Goal: Information Seeking & Learning: Learn about a topic

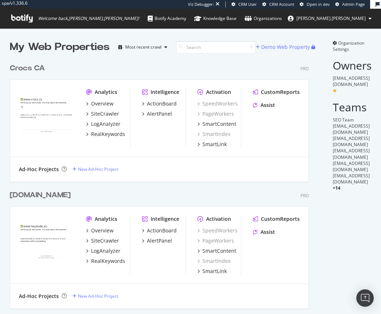
scroll to position [1906, 300]
click at [100, 135] on div "RealKeywords" at bounding box center [108, 134] width 34 height 7
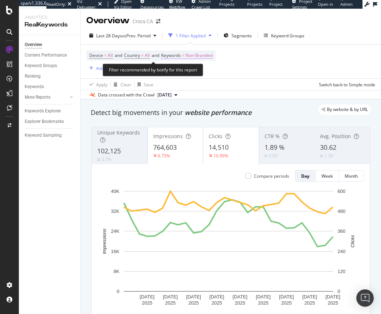
click at [198, 57] on span "Non-Branded" at bounding box center [198, 55] width 27 height 10
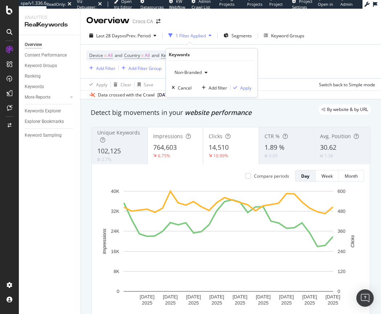
click at [198, 73] on span "Non-Branded" at bounding box center [187, 72] width 30 height 6
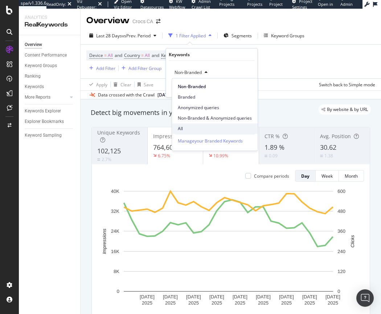
click at [187, 127] on span "All" at bounding box center [215, 129] width 74 height 7
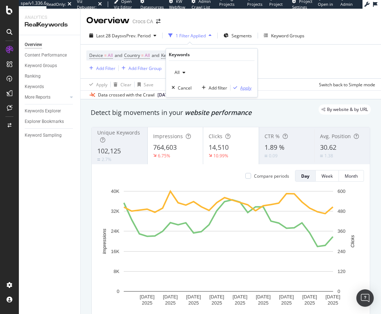
click at [243, 86] on div "Apply" at bounding box center [245, 88] width 11 height 6
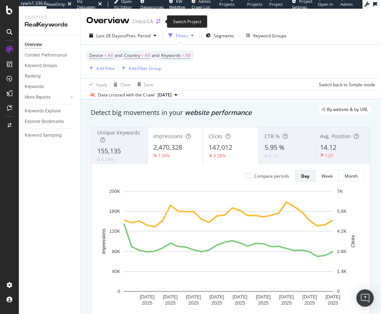
click at [158, 20] on icon "arrow-right-arrow-left" at bounding box center [158, 21] width 4 height 5
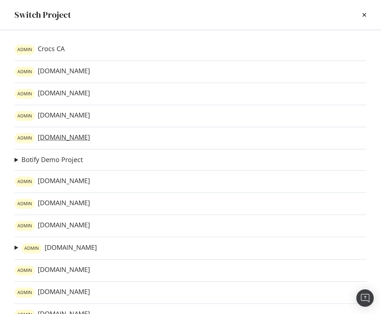
click at [46, 137] on link "ADMIN [DOMAIN_NAME]" at bounding box center [52, 138] width 75 height 10
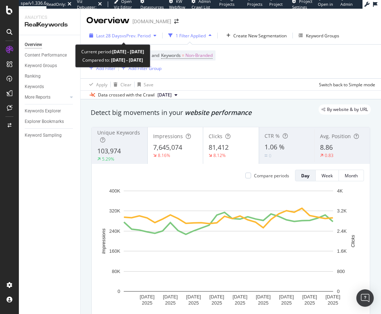
click at [133, 35] on span "vs Prev. Period" at bounding box center [136, 36] width 29 height 6
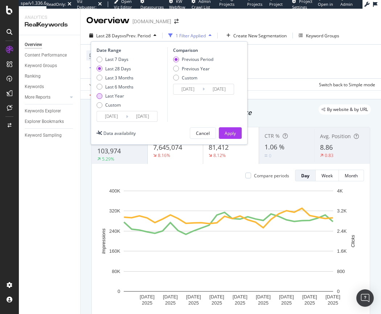
click at [103, 97] on div "Last Year" at bounding box center [114, 96] width 37 height 6
type input "[DATE]"
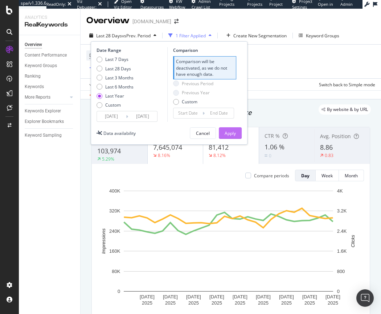
click at [239, 134] on button "Apply" at bounding box center [230, 133] width 23 height 12
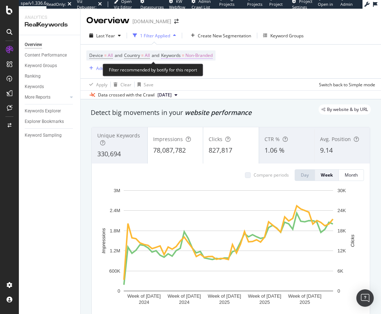
click at [207, 58] on span "Non-Branded" at bounding box center [198, 55] width 27 height 10
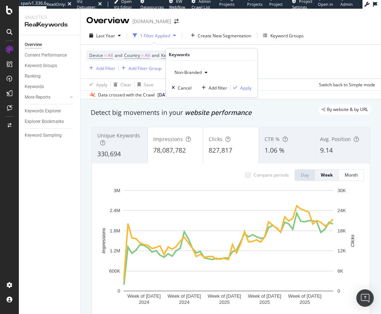
click at [191, 70] on span "Non-Branded" at bounding box center [187, 72] width 30 height 6
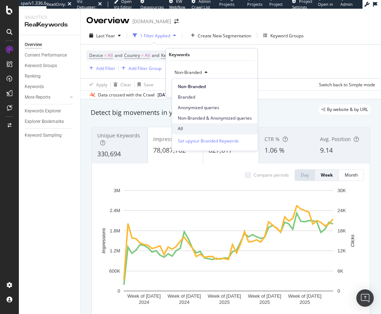
click at [181, 126] on span "All" at bounding box center [215, 129] width 74 height 7
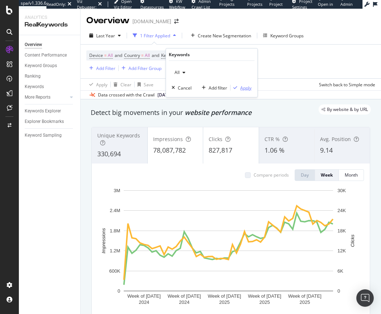
click at [247, 87] on div "Apply" at bounding box center [245, 88] width 11 height 6
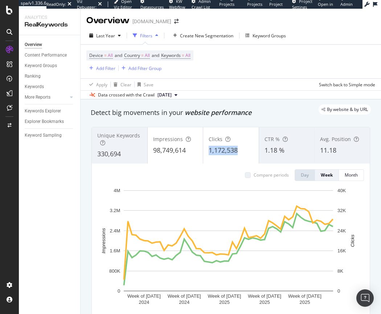
drag, startPoint x: 238, startPoint y: 151, endPoint x: 205, endPoint y: 152, distance: 32.7
click at [205, 152] on div "Clicks 1,172,538" at bounding box center [231, 145] width 56 height 33
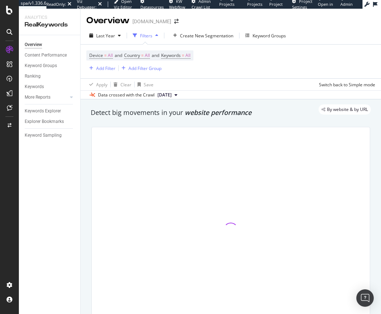
copy span "1,172,538"
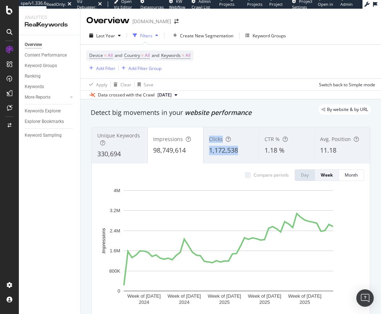
drag, startPoint x: 238, startPoint y: 150, endPoint x: 201, endPoint y: 151, distance: 37.0
click at [203, 151] on div "Clicks 1,172,538" at bounding box center [231, 145] width 56 height 36
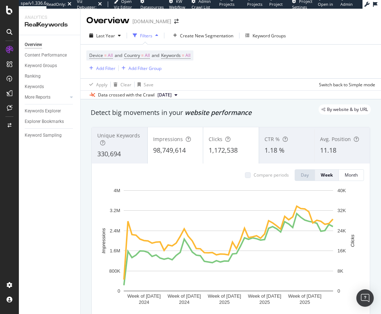
click at [203, 151] on div "Clicks 1,172,538" at bounding box center [231, 145] width 56 height 36
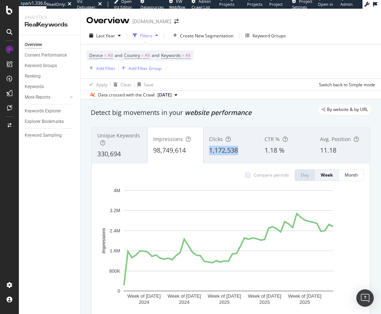
drag, startPoint x: 239, startPoint y: 149, endPoint x: 207, endPoint y: 151, distance: 32.3
click at [209, 151] on div "1,172,538" at bounding box center [231, 150] width 45 height 9
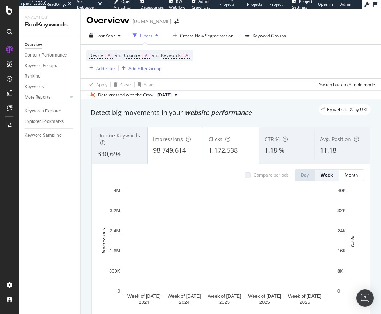
copy span "1,172,538"
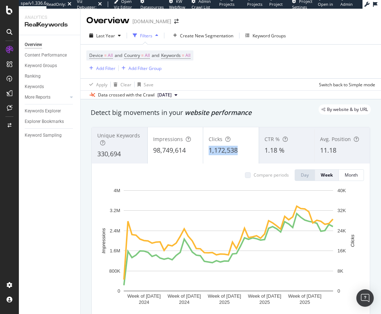
drag, startPoint x: 241, startPoint y: 149, endPoint x: 207, endPoint y: 151, distance: 33.8
click at [209, 151] on div "1,172,538" at bounding box center [231, 150] width 45 height 9
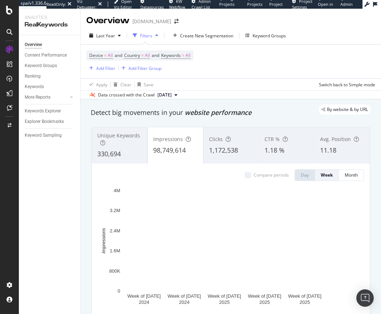
copy span "1,172,538"
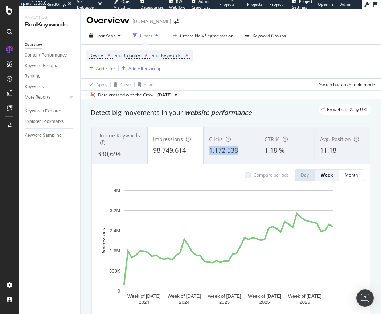
drag, startPoint x: 242, startPoint y: 151, endPoint x: 208, endPoint y: 152, distance: 34.5
click at [209, 152] on div "1,172,538" at bounding box center [231, 150] width 45 height 9
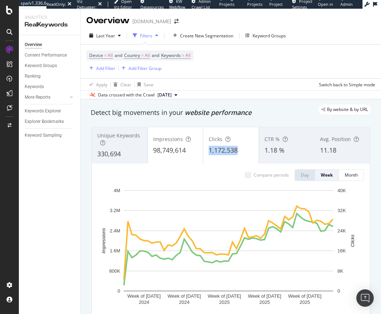
drag, startPoint x: 238, startPoint y: 151, endPoint x: 208, endPoint y: 153, distance: 30.9
click at [209, 153] on div "1,172,538" at bounding box center [231, 150] width 45 height 9
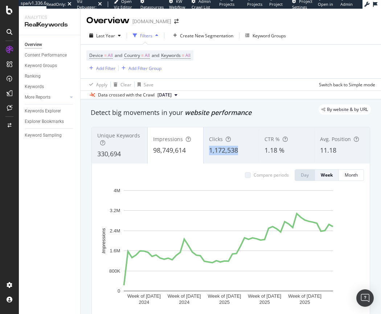
drag, startPoint x: 207, startPoint y: 152, endPoint x: 238, endPoint y: 152, distance: 30.8
click at [238, 152] on div "1,172,538" at bounding box center [231, 150] width 45 height 9
copy span "1,172,538"
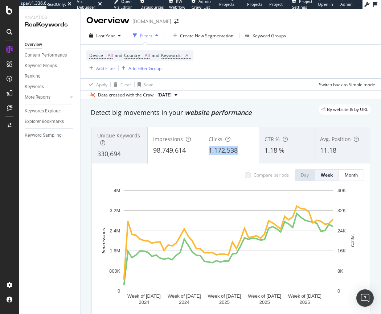
copy span "1,172,538"
click at [145, 23] on div "[DOMAIN_NAME]" at bounding box center [151, 21] width 39 height 7
click at [174, 20] on icon "arrow-right-arrow-left" at bounding box center [176, 21] width 4 height 5
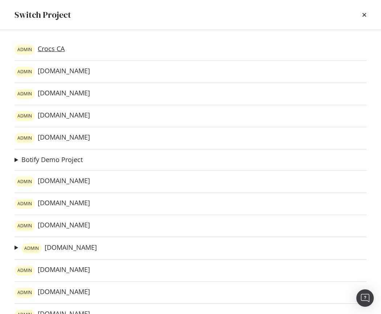
click at [42, 50] on link "ADMIN Crocs CA" at bounding box center [40, 50] width 50 height 10
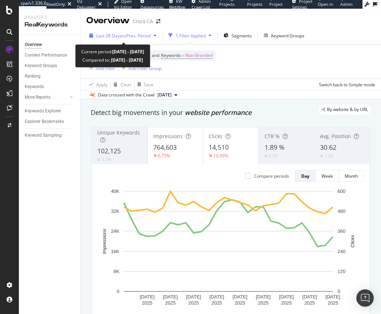
click at [117, 37] on span "Last 28 Days" at bounding box center [109, 36] width 26 height 6
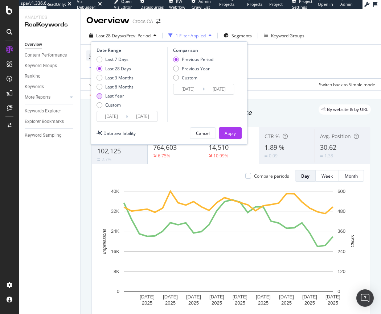
click at [101, 98] on div "Last Year" at bounding box center [99, 96] width 6 height 6
type input "[DATE]"
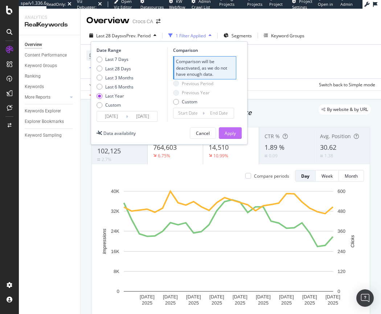
click at [234, 135] on div "Apply" at bounding box center [230, 133] width 11 height 6
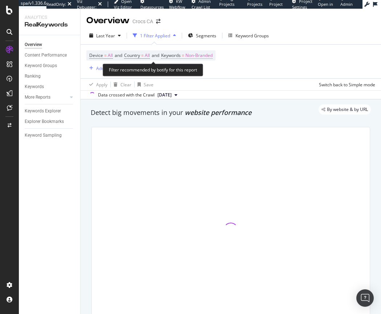
click at [194, 55] on span "Non-Branded" at bounding box center [198, 55] width 27 height 10
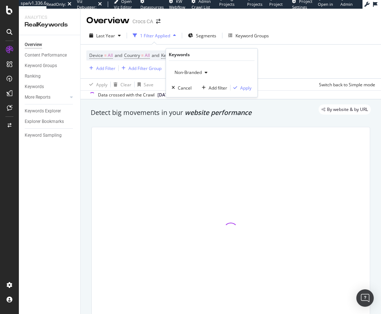
click at [195, 73] on span "Non-Branded" at bounding box center [187, 72] width 30 height 6
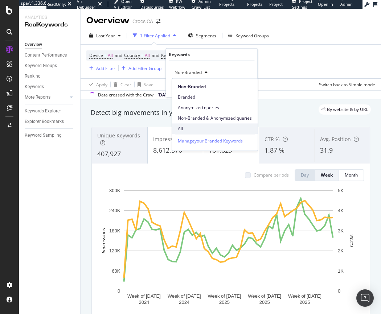
click at [184, 126] on span "All" at bounding box center [215, 129] width 74 height 7
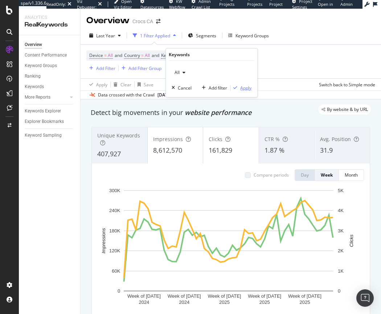
click at [243, 87] on div "Apply" at bounding box center [245, 88] width 11 height 6
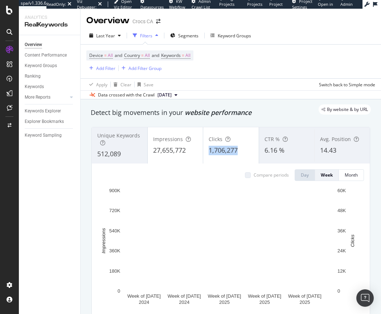
drag, startPoint x: 237, startPoint y: 150, endPoint x: 208, endPoint y: 151, distance: 29.0
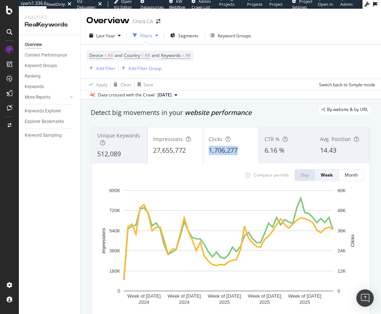
click at [209, 151] on div "1,706,277" at bounding box center [231, 150] width 45 height 9
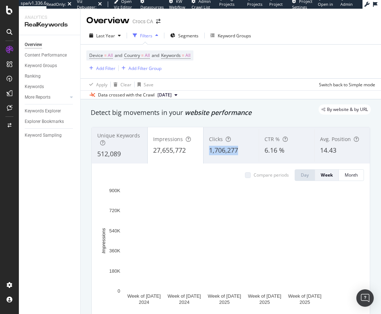
drag, startPoint x: 239, startPoint y: 149, endPoint x: 208, endPoint y: 151, distance: 31.6
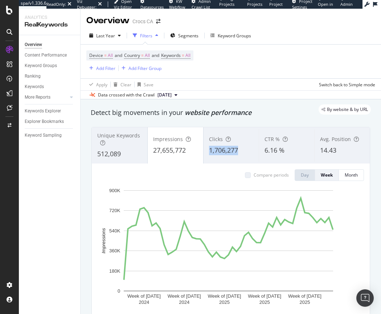
click at [209, 151] on div "1,706,277" at bounding box center [231, 150] width 45 height 9
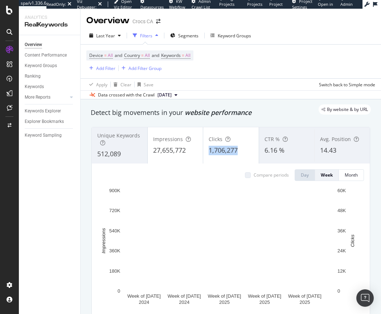
copy span "1,706,277"
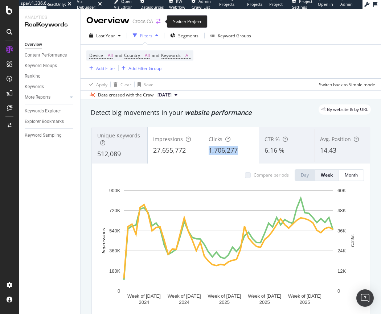
click at [160, 20] on icon "arrow-right-arrow-left" at bounding box center [158, 21] width 4 height 5
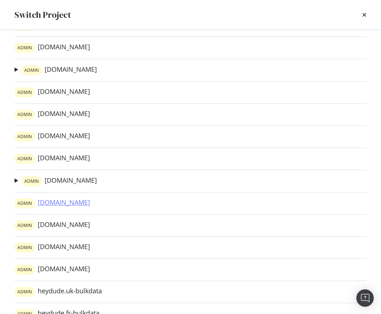
scroll to position [161, 0]
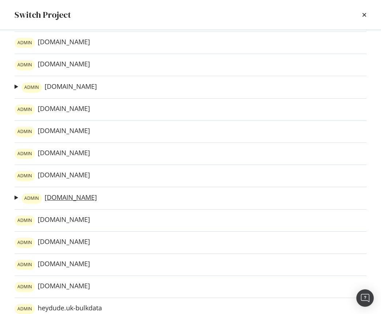
click at [58, 198] on link "ADMIN [DOMAIN_NAME]" at bounding box center [58, 198] width 75 height 10
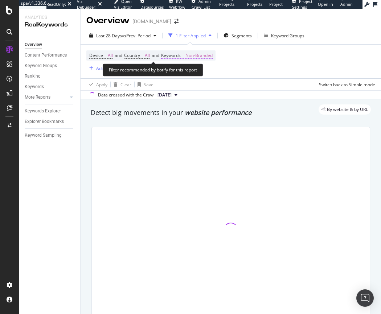
click at [201, 55] on span "Non-Branded" at bounding box center [198, 55] width 27 height 10
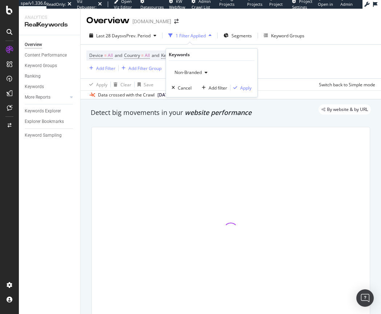
click at [190, 73] on span "Non-Branded" at bounding box center [187, 72] width 30 height 6
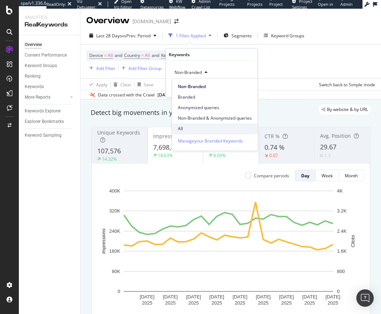
click at [184, 127] on span "All" at bounding box center [215, 129] width 74 height 7
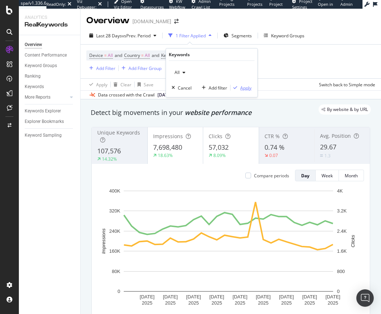
click at [250, 86] on div "Apply" at bounding box center [245, 88] width 11 height 6
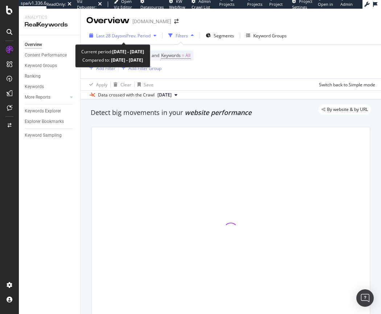
click at [139, 38] on span "vs Prev. Period" at bounding box center [136, 36] width 29 height 6
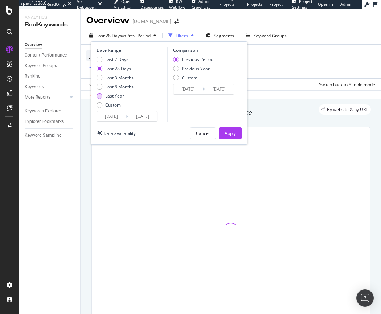
click at [100, 96] on div "Last Year" at bounding box center [99, 96] width 6 height 6
type input "[DATE]"
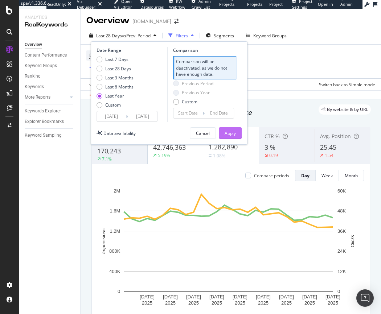
click at [234, 134] on div "Apply" at bounding box center [230, 133] width 11 height 6
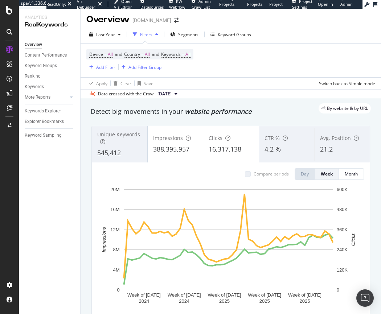
scroll to position [1, 0]
drag, startPoint x: 243, startPoint y: 152, endPoint x: 207, endPoint y: 152, distance: 36.3
click at [209, 152] on div "16,317,138" at bounding box center [231, 149] width 45 height 9
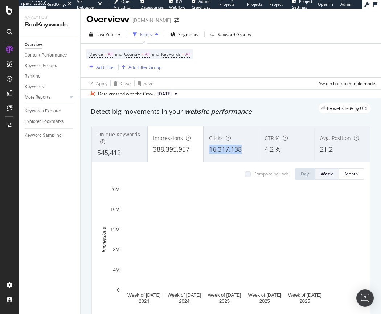
copy span "16,317,138"
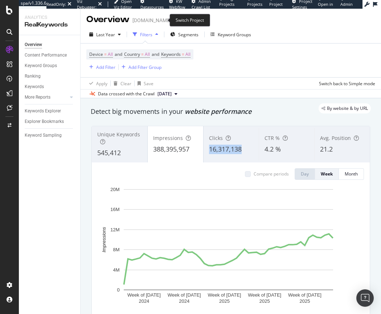
click at [174, 20] on icon "arrow-right-arrow-left" at bounding box center [176, 20] width 4 height 5
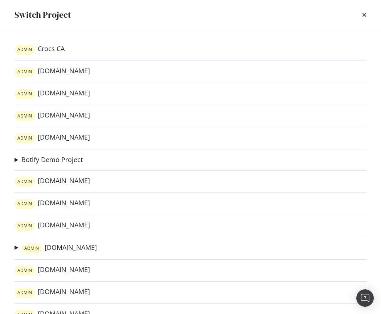
click at [47, 95] on link "ADMIN [DOMAIN_NAME]" at bounding box center [52, 94] width 75 height 10
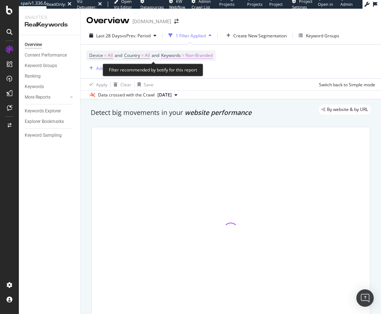
click at [198, 57] on span "Non-Branded" at bounding box center [198, 55] width 27 height 10
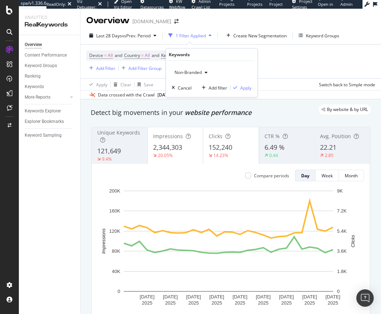
click at [194, 73] on span "Non-Branded" at bounding box center [187, 72] width 30 height 6
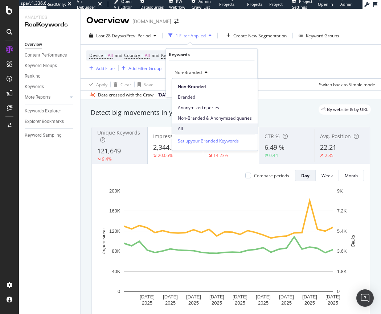
click at [187, 126] on span "All" at bounding box center [215, 129] width 74 height 7
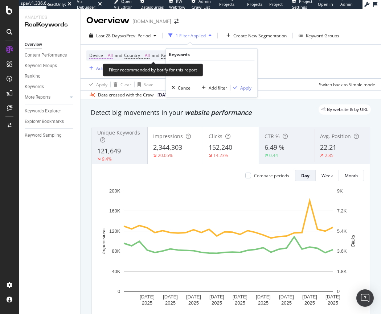
click at [108, 56] on span "All" at bounding box center [110, 55] width 5 height 10
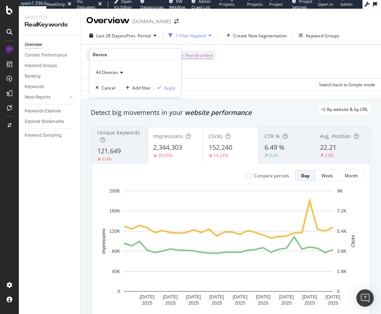
click at [313, 66] on div "Device = All and Country = All and Keywords = Non-Branded Add Filter Add Filter…" at bounding box center [230, 62] width 289 height 34
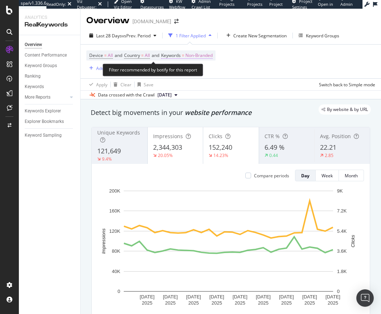
click at [213, 56] on span "Non-Branded" at bounding box center [198, 55] width 27 height 10
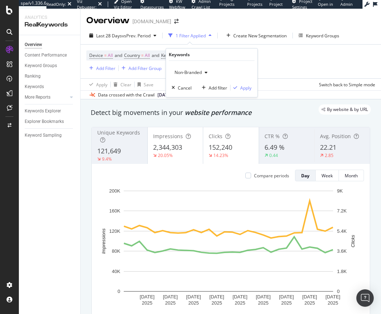
click at [190, 71] on span "Non-Branded" at bounding box center [187, 72] width 30 height 6
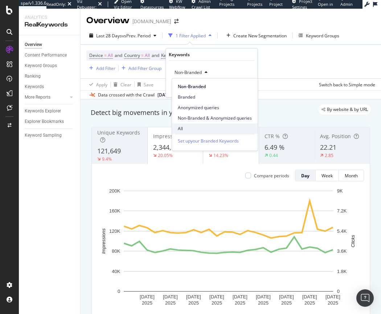
click at [190, 126] on span "All" at bounding box center [215, 129] width 74 height 7
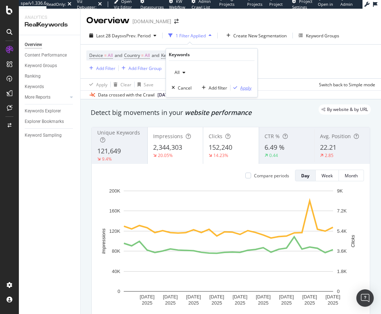
click at [248, 89] on div "Apply" at bounding box center [245, 88] width 11 height 6
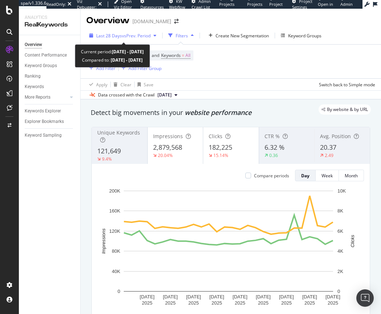
click at [114, 34] on span "Last 28 Days" at bounding box center [109, 36] width 26 height 6
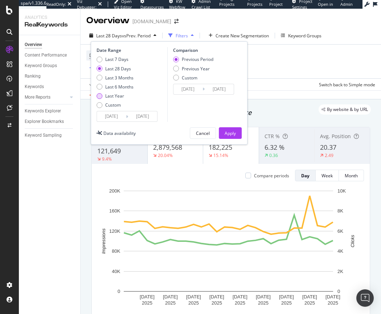
click at [102, 95] on div "Last Year" at bounding box center [99, 96] width 6 height 6
type input "[DATE]"
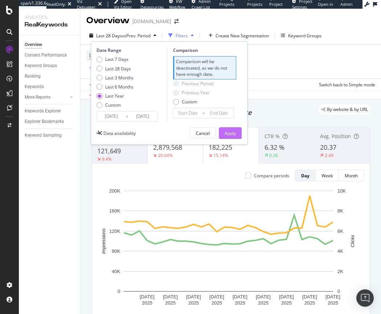
click at [230, 131] on div "Apply" at bounding box center [230, 133] width 11 height 6
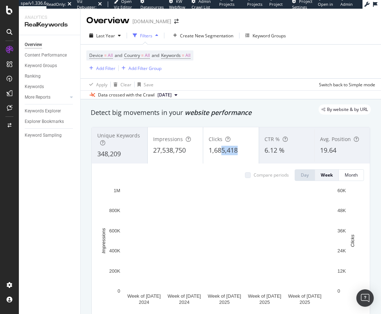
drag, startPoint x: 240, startPoint y: 151, endPoint x: 219, endPoint y: 152, distance: 21.1
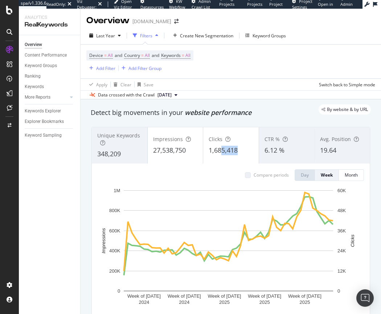
click at [219, 152] on div "1,685,418" at bounding box center [231, 150] width 45 height 9
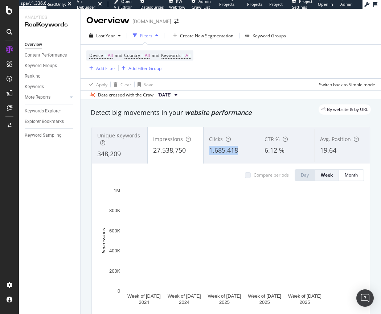
copy span "1,685,418"
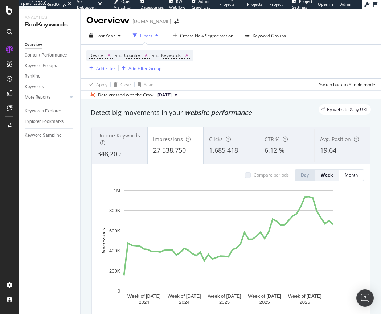
click at [232, 57] on div "Device = All and Country = All and Keywords = All Add Filter Add Filter Group" at bounding box center [230, 62] width 289 height 34
click at [174, 21] on icon "arrow-right-arrow-left" at bounding box center [176, 21] width 4 height 5
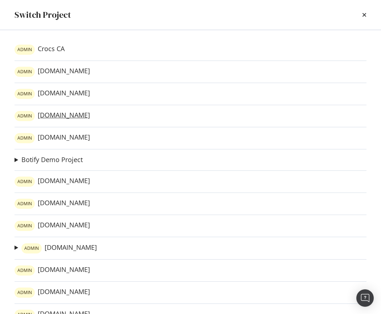
click at [45, 115] on link "ADMIN [DOMAIN_NAME]" at bounding box center [52, 116] width 75 height 10
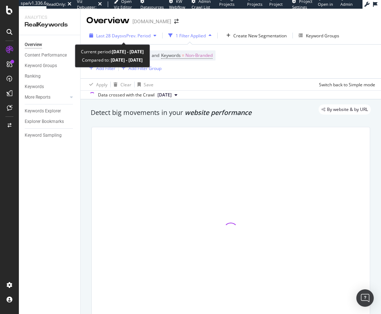
click at [140, 37] on span "vs Prev. Period" at bounding box center [136, 36] width 29 height 6
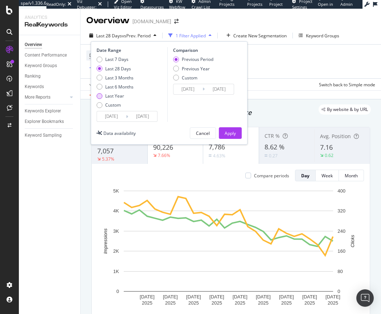
click at [100, 96] on div "Last Year" at bounding box center [99, 96] width 6 height 6
type input "[DATE]"
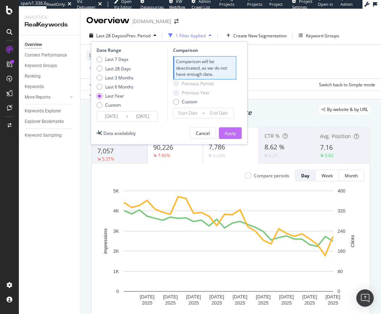
click at [237, 128] on button "Apply" at bounding box center [230, 133] width 23 height 12
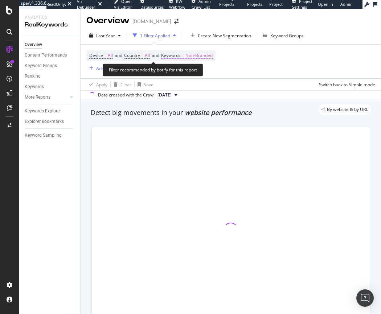
click at [200, 57] on span "Non-Branded" at bounding box center [198, 55] width 27 height 10
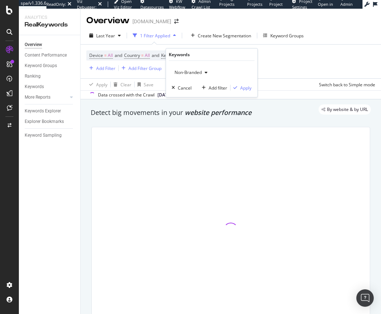
click at [183, 74] on span "Non-Branded" at bounding box center [187, 72] width 30 height 6
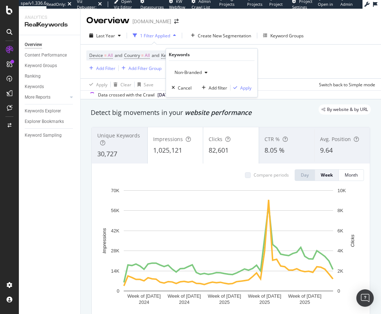
click at [184, 74] on span "Non-Branded" at bounding box center [187, 72] width 30 height 6
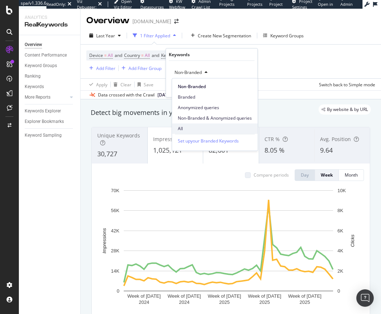
click at [179, 128] on span "All" at bounding box center [215, 129] width 74 height 7
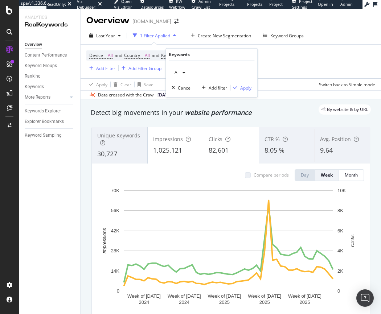
click at [246, 89] on div "Apply" at bounding box center [245, 88] width 11 height 6
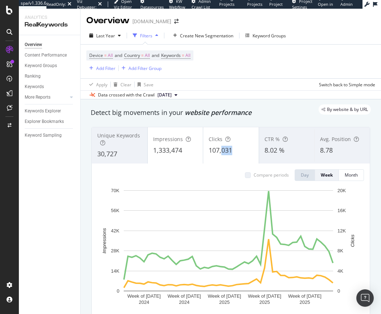
drag, startPoint x: 231, startPoint y: 152, endPoint x: 219, endPoint y: 151, distance: 12.7
click at [219, 151] on div "107,031" at bounding box center [231, 150] width 45 height 9
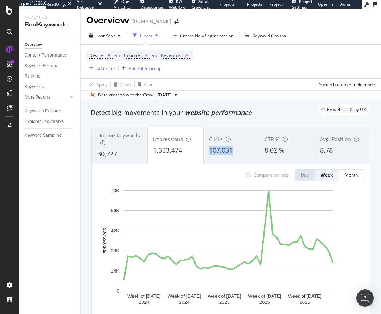
copy span "107,031"
click at [145, 21] on div "[DOMAIN_NAME]" at bounding box center [151, 21] width 39 height 7
click at [174, 22] on icon "arrow-right-arrow-left" at bounding box center [176, 21] width 4 height 5
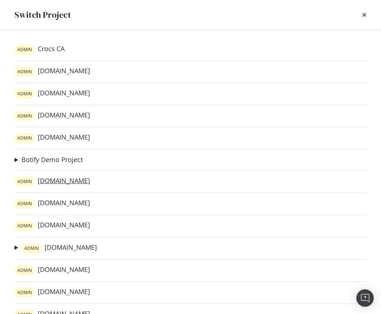
click at [52, 183] on link "ADMIN [DOMAIN_NAME]" at bounding box center [52, 182] width 75 height 10
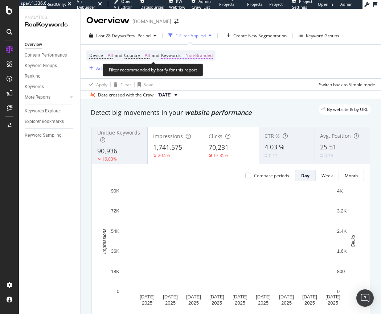
click at [212, 56] on span "Non-Branded" at bounding box center [198, 55] width 27 height 10
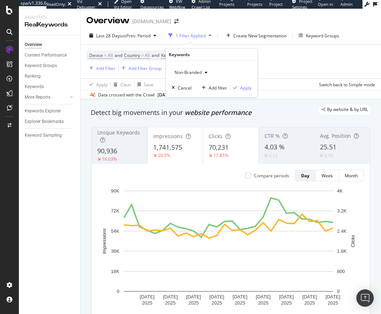
click at [189, 72] on span "Non-Branded" at bounding box center [187, 72] width 30 height 6
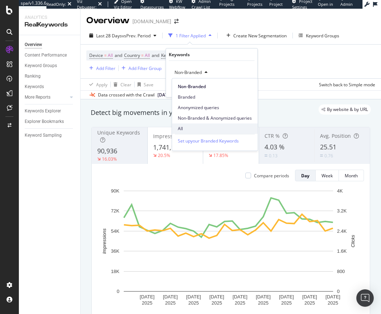
click at [193, 130] on span "All" at bounding box center [215, 129] width 74 height 7
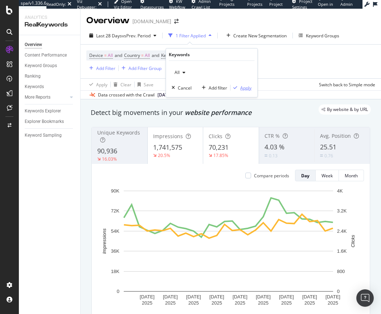
click at [246, 89] on div "Apply" at bounding box center [245, 88] width 11 height 6
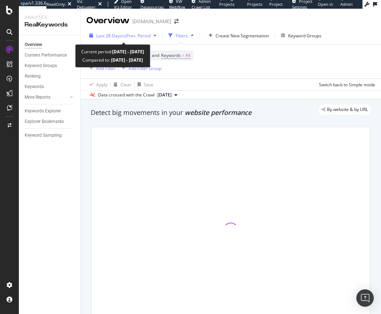
click at [111, 38] on span "Last 28 Days" at bounding box center [109, 36] width 26 height 6
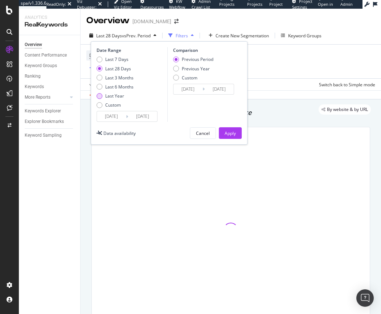
click at [100, 95] on div "Last Year" at bounding box center [99, 96] width 6 height 6
type input "[DATE]"
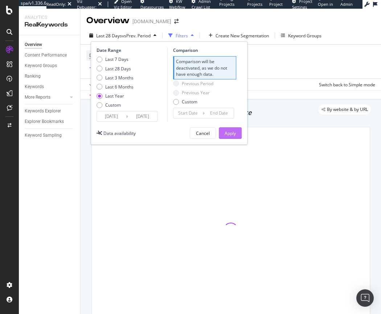
click at [237, 135] on button "Apply" at bounding box center [230, 133] width 23 height 12
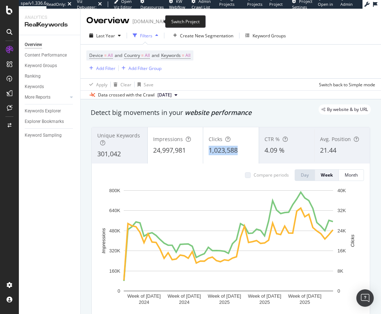
click at [174, 21] on icon "arrow-right-arrow-left" at bounding box center [176, 21] width 4 height 5
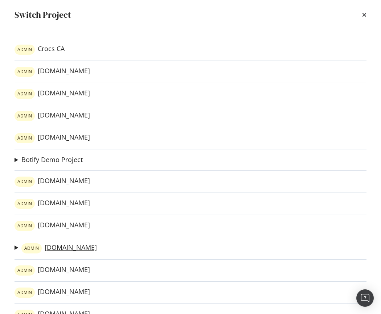
click at [59, 247] on link "ADMIN [DOMAIN_NAME]" at bounding box center [58, 248] width 75 height 10
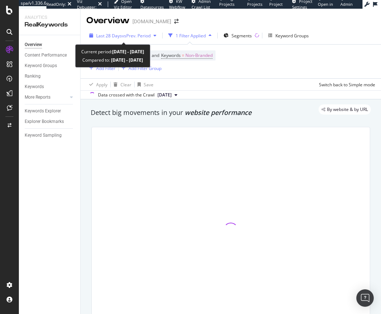
click at [151, 34] on span "vs Prev. Period" at bounding box center [136, 36] width 29 height 6
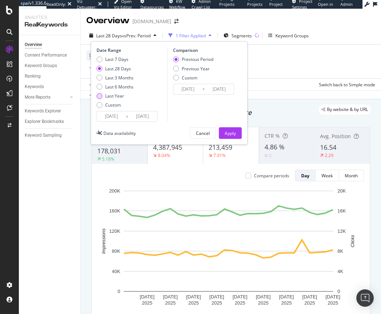
click at [100, 98] on div "Last Year" at bounding box center [99, 96] width 6 height 6
type input "[DATE]"
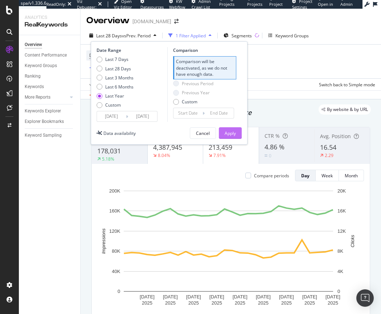
click at [225, 129] on div "Apply" at bounding box center [230, 133] width 11 height 11
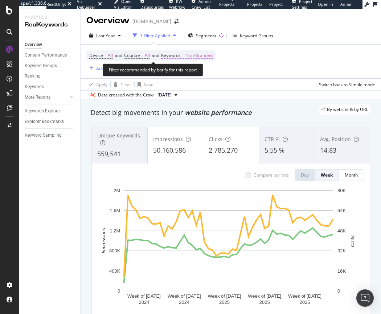
click at [199, 57] on span "Non-Branded" at bounding box center [198, 55] width 27 height 10
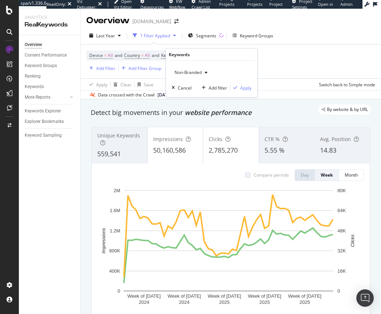
click at [194, 72] on span "Non-Branded" at bounding box center [187, 72] width 30 height 6
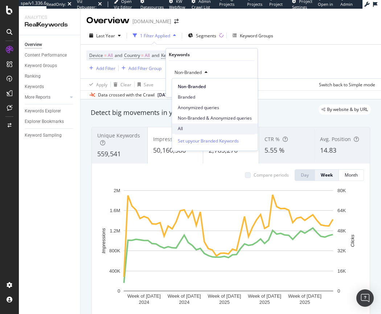
click at [184, 128] on span "All" at bounding box center [215, 129] width 74 height 7
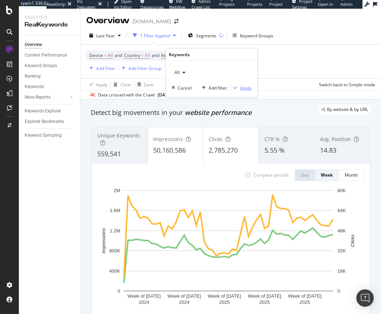
click at [248, 90] on div "Apply" at bounding box center [245, 88] width 11 height 6
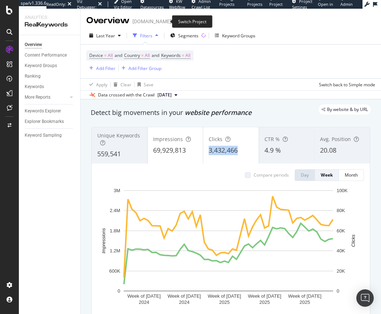
click at [174, 21] on icon "arrow-right-arrow-left" at bounding box center [176, 21] width 4 height 5
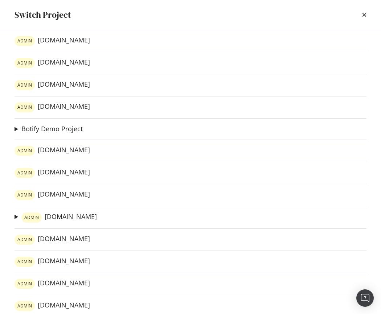
scroll to position [32, 0]
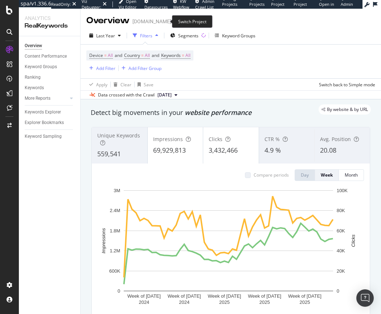
click at [174, 21] on icon "arrow-right-arrow-left" at bounding box center [176, 21] width 4 height 5
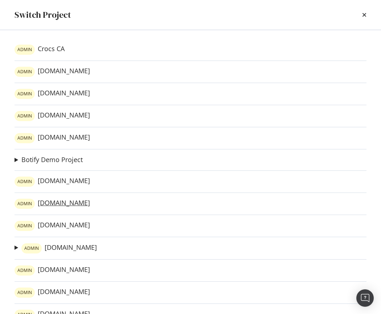
click at [48, 203] on link "ADMIN crocs.com.sg" at bounding box center [52, 204] width 75 height 10
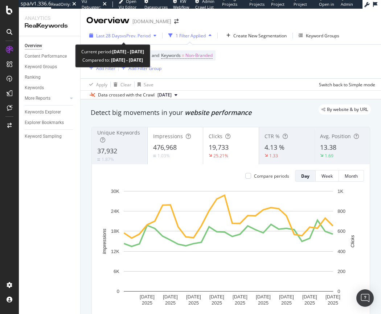
click at [159, 33] on div "button" at bounding box center [155, 35] width 9 height 4
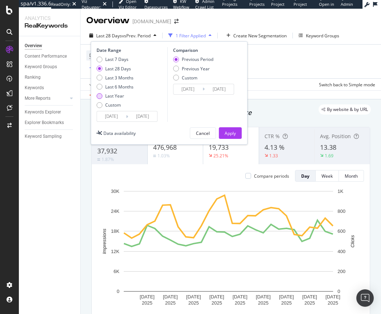
click at [100, 96] on div "Last Year" at bounding box center [99, 96] width 6 height 6
type input "[DATE]"
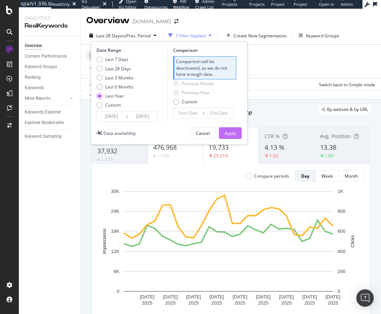
click at [226, 134] on div "Apply" at bounding box center [230, 133] width 11 height 6
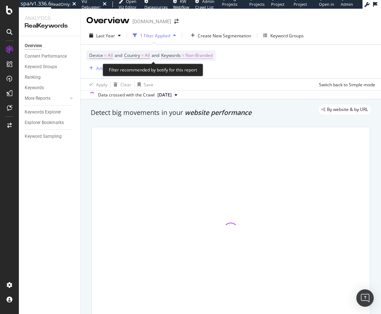
click at [191, 54] on span "Non-Branded" at bounding box center [198, 55] width 27 height 10
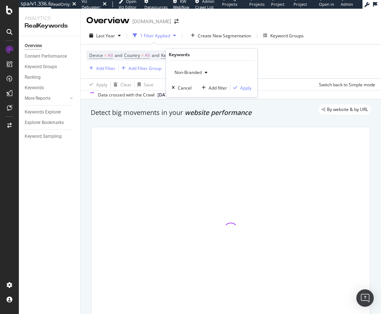
click at [185, 72] on span "Non-Branded" at bounding box center [187, 72] width 30 height 6
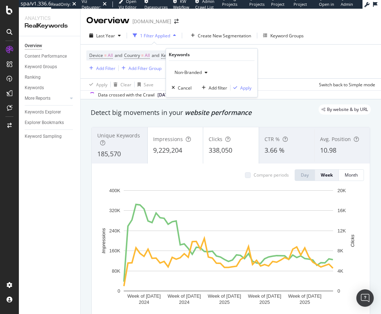
click at [182, 70] on span "Non-Branded" at bounding box center [187, 72] width 30 height 6
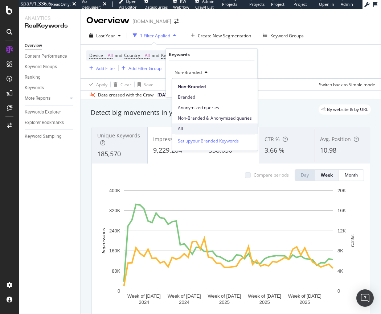
click at [181, 130] on span "All" at bounding box center [215, 129] width 74 height 7
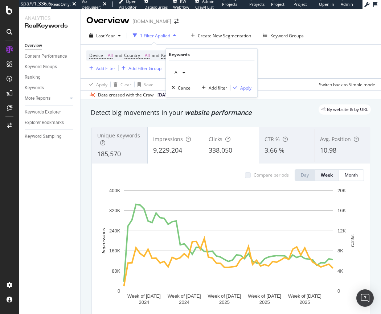
click at [247, 89] on div "Apply" at bounding box center [245, 88] width 11 height 6
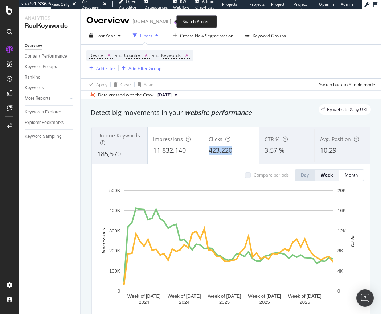
click at [174, 21] on icon "arrow-right-arrow-left" at bounding box center [176, 21] width 4 height 5
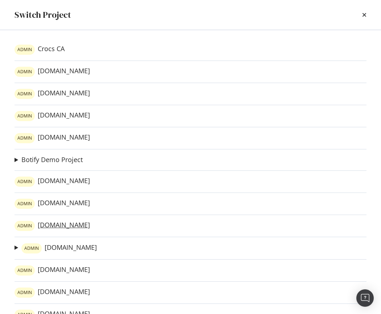
click at [53, 225] on link "ADMIN crocs.com.au" at bounding box center [52, 226] width 75 height 10
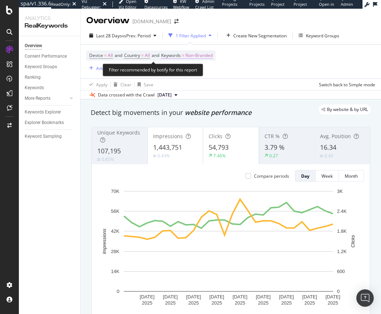
click at [202, 57] on span "Non-Branded" at bounding box center [198, 55] width 27 height 10
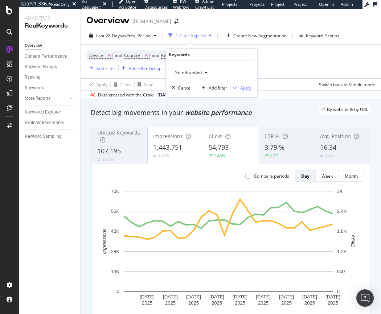
click at [201, 74] on span "Non-Branded" at bounding box center [187, 72] width 30 height 6
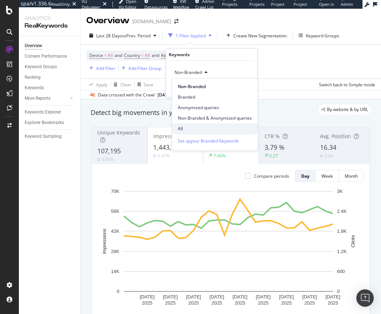
click at [180, 130] on span "All" at bounding box center [215, 129] width 74 height 7
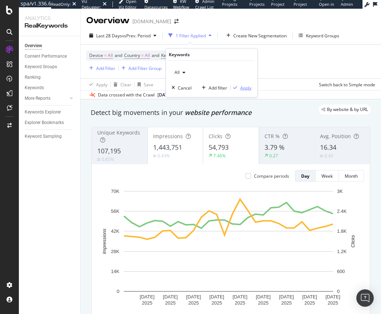
click at [244, 89] on div "Apply" at bounding box center [245, 88] width 11 height 6
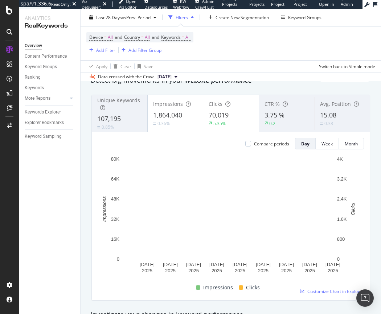
scroll to position [32, 0]
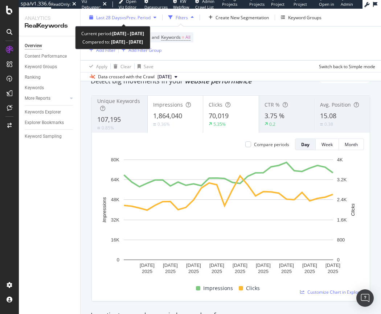
click at [118, 21] on div "Last 28 Days vs Prev. Period" at bounding box center [122, 17] width 73 height 11
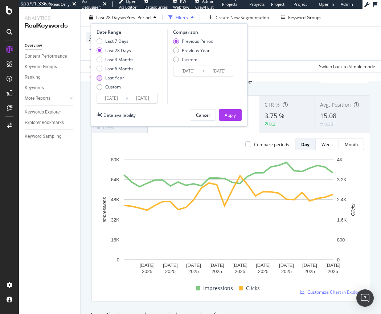
click at [103, 78] on div "Last Year" at bounding box center [114, 78] width 37 height 6
type input "[DATE]"
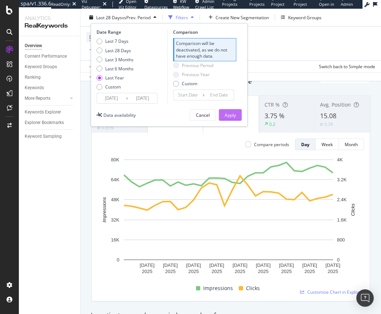
click at [230, 112] on div "Apply" at bounding box center [230, 115] width 11 height 6
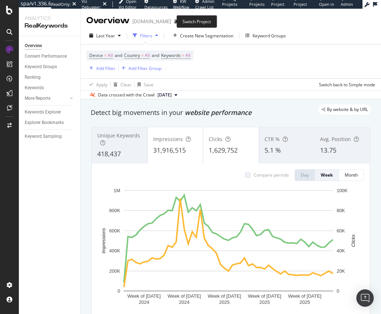
click at [171, 22] on span at bounding box center [176, 21] width 10 height 5
click at [174, 21] on icon "arrow-right-arrow-left" at bounding box center [176, 21] width 4 height 5
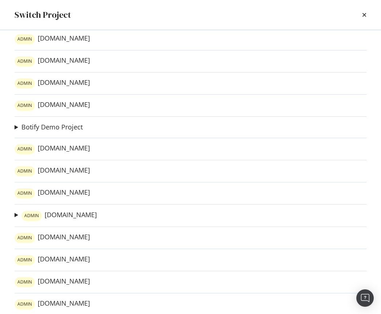
scroll to position [42, 0]
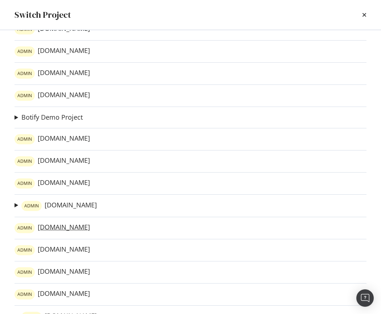
click at [48, 229] on link "ADMIN crocs.co.jp" at bounding box center [52, 228] width 75 height 10
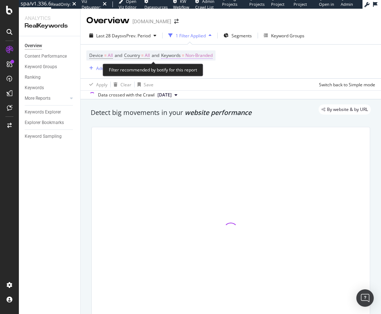
click at [204, 57] on span "Non-Branded" at bounding box center [198, 55] width 27 height 10
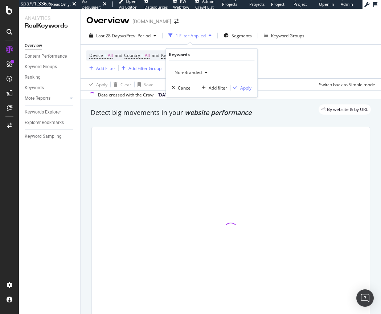
click at [192, 72] on span "Non-Branded" at bounding box center [187, 72] width 30 height 6
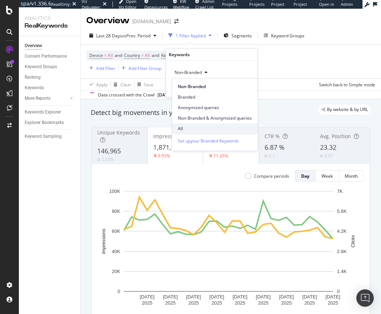
click at [192, 129] on span "All" at bounding box center [215, 129] width 74 height 7
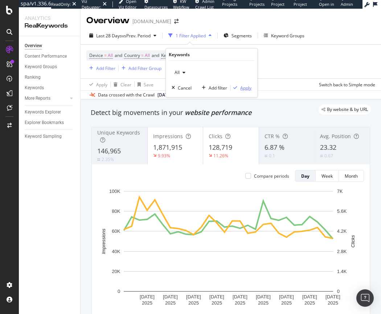
click at [246, 86] on div "Apply" at bounding box center [245, 88] width 11 height 6
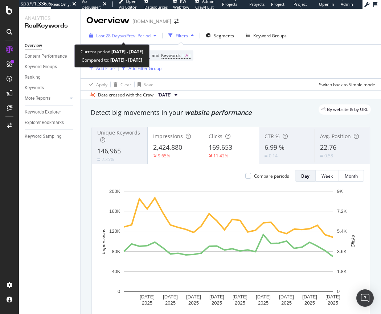
click at [113, 36] on span "Last 28 Days" at bounding box center [109, 36] width 26 height 6
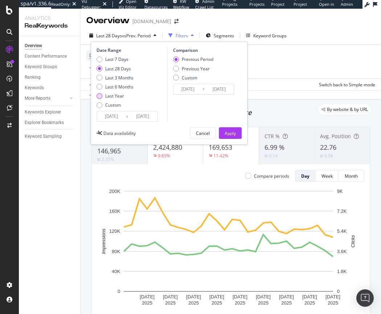
click at [100, 97] on div "Last Year" at bounding box center [99, 96] width 6 height 6
type input "2024/08/19"
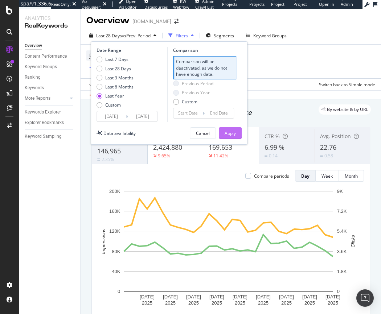
click at [225, 131] on div "Apply" at bounding box center [230, 133] width 11 height 6
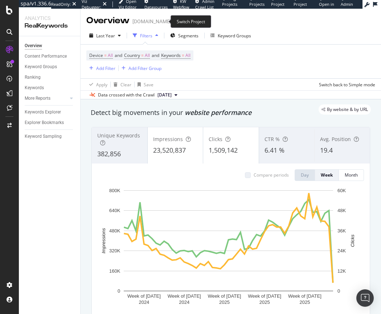
drag, startPoint x: 166, startPoint y: 24, endPoint x: 162, endPoint y: 24, distance: 3.7
click at [171, 24] on span at bounding box center [176, 21] width 10 height 5
click at [174, 22] on icon "arrow-right-arrow-left" at bounding box center [176, 21] width 4 height 5
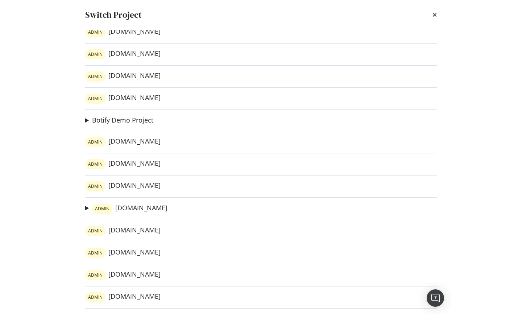
scroll to position [53, 0]
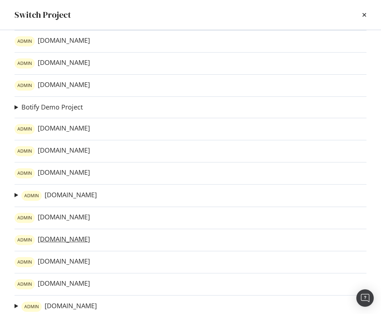
click at [52, 239] on link "ADMIN crocs.co.kr" at bounding box center [52, 240] width 75 height 10
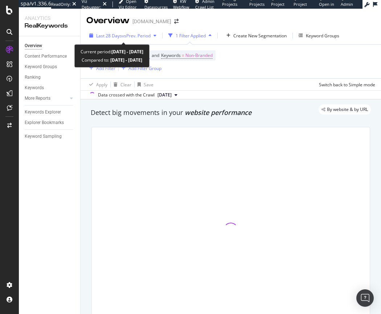
click at [122, 37] on span "vs Prev. Period" at bounding box center [136, 36] width 29 height 6
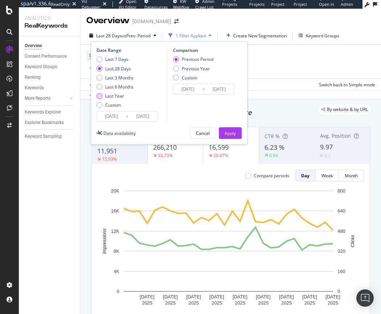
click at [100, 96] on div "Last Year" at bounding box center [99, 96] width 6 height 6
type input "2024/08/19"
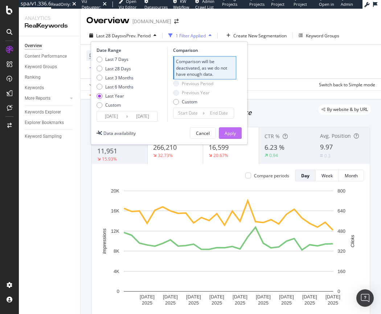
click at [232, 135] on div "Apply" at bounding box center [230, 133] width 11 height 6
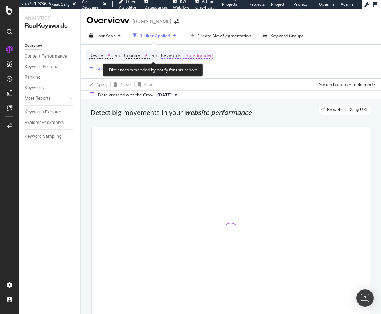
click at [202, 54] on span "Non-Branded" at bounding box center [198, 55] width 27 height 10
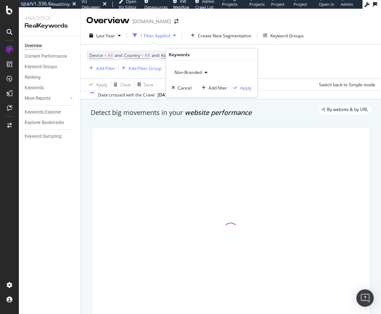
click at [200, 70] on span "Non-Branded" at bounding box center [187, 72] width 30 height 6
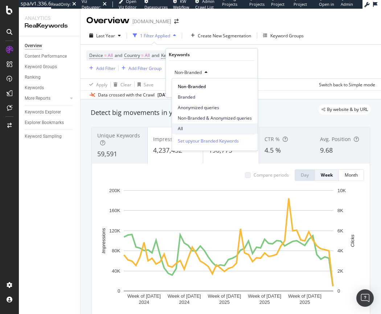
click at [186, 128] on span "All" at bounding box center [215, 129] width 74 height 7
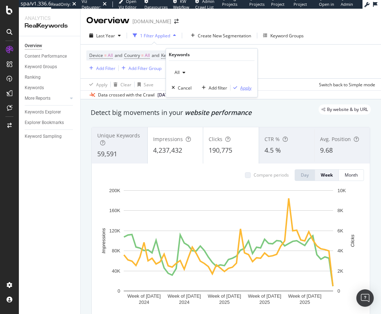
click at [249, 88] on div "Apply" at bounding box center [245, 88] width 11 height 6
